Goal: Information Seeking & Learning: Learn about a topic

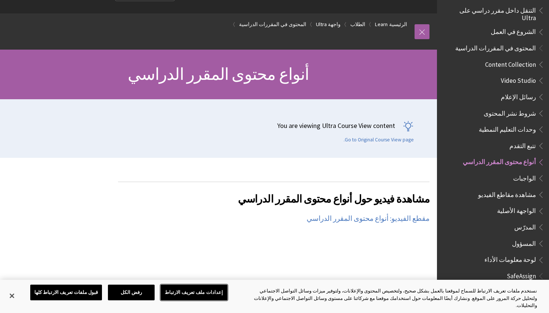
scroll to position [29, 0]
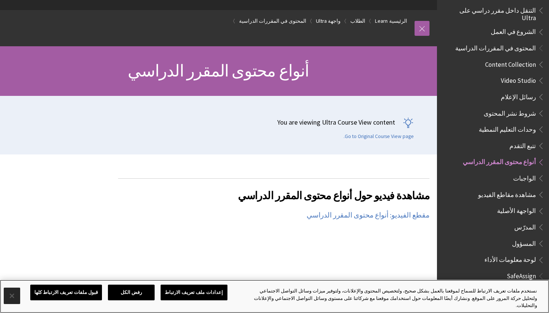
click at [7, 302] on button "إغلاق" at bounding box center [12, 296] width 16 height 16
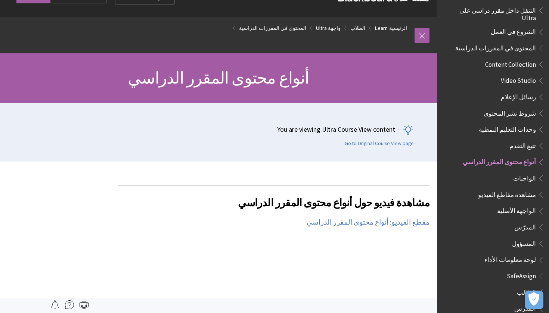
scroll to position [21, 0]
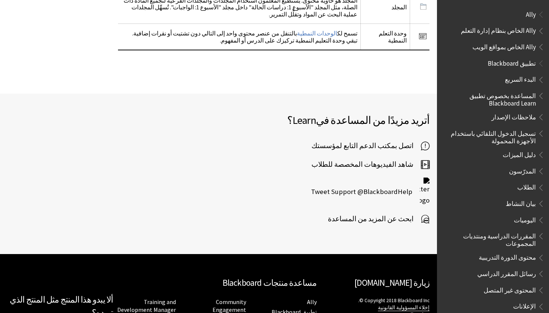
scroll to position [806, 0]
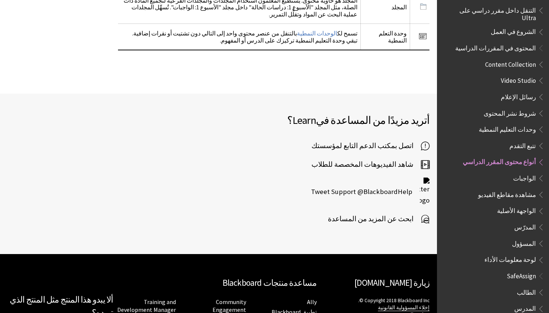
click at [399, 140] on span "اتصل بمكتب الدعم التابع لمؤسستك" at bounding box center [365, 145] width 109 height 11
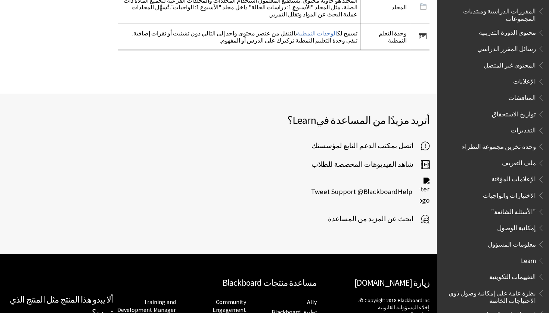
scroll to position [219, 0]
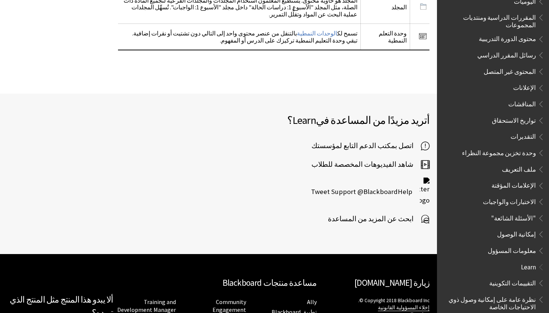
click at [394, 213] on span "ابحث عن المزيد من المساعدة" at bounding box center [374, 218] width 93 height 11
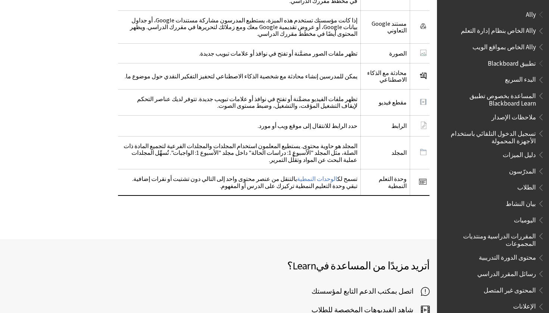
scroll to position [1302, 0]
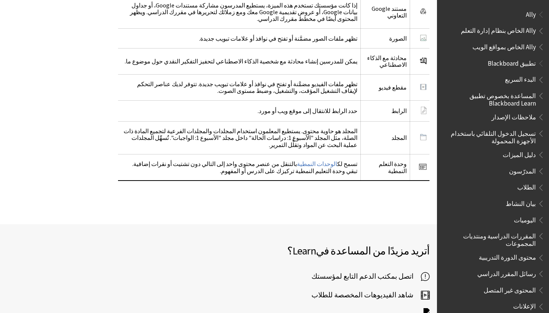
click at [408, 271] on span "اتصل بمكتب الدعم التابع لمؤسستك" at bounding box center [365, 276] width 109 height 11
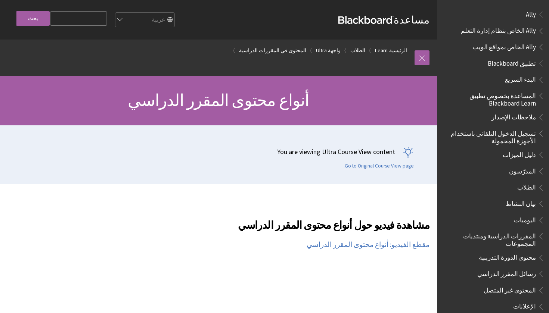
scroll to position [0, 0]
click at [92, 21] on input "Search Query" at bounding box center [78, 18] width 56 height 15
type input "h"
type input "الدعم الفني"
click at [25, 21] on input "بحث" at bounding box center [33, 18] width 34 height 15
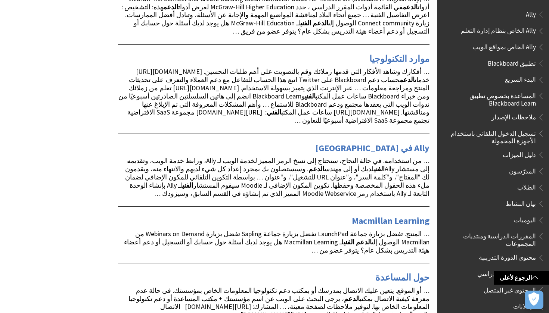
click at [534, 16] on span "Ally" at bounding box center [530, 13] width 10 height 10
